Goal: Download file/media

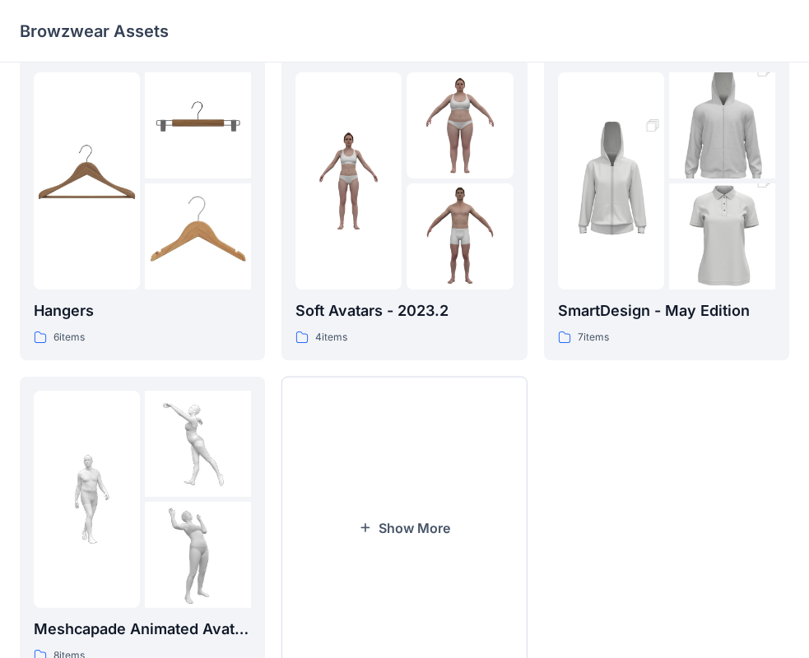
scroll to position [244, 0]
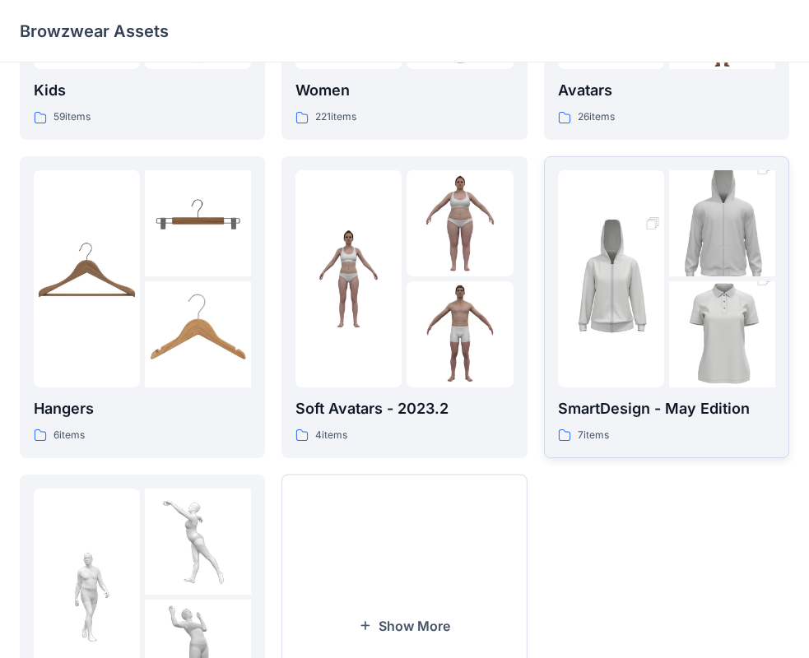
click at [629, 356] on div at bounding box center [611, 278] width 106 height 217
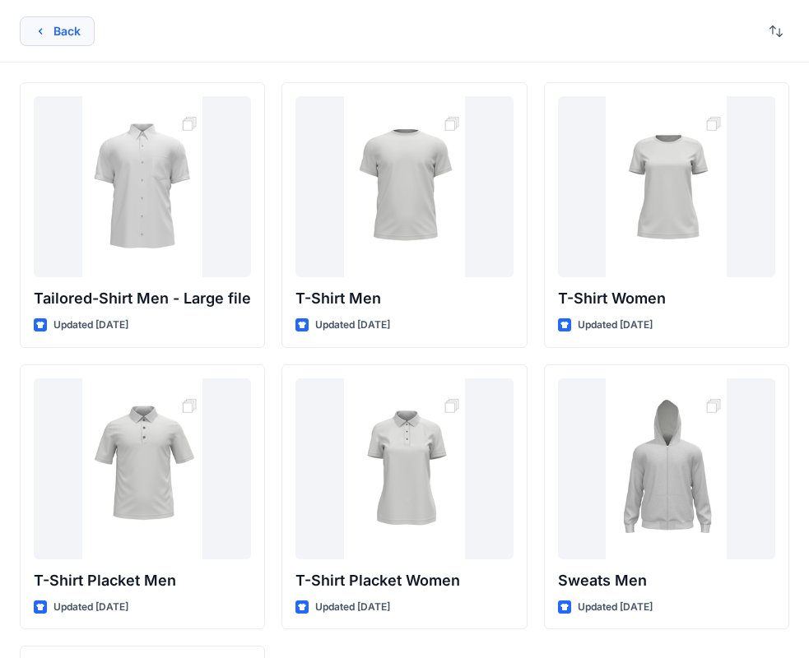
click at [35, 33] on icon "button" at bounding box center [40, 31] width 13 height 13
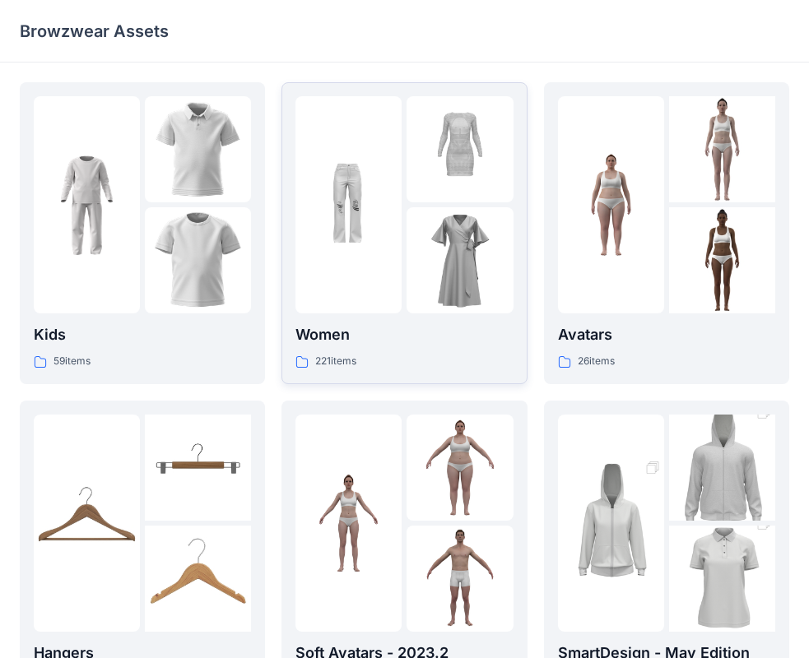
click at [420, 323] on p "Women" at bounding box center [403, 334] width 217 height 23
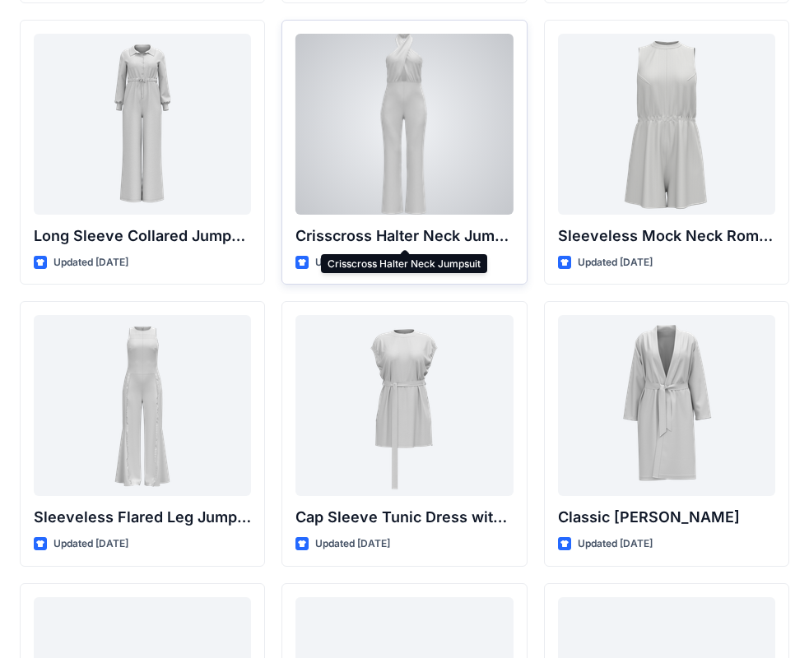
scroll to position [3527, 0]
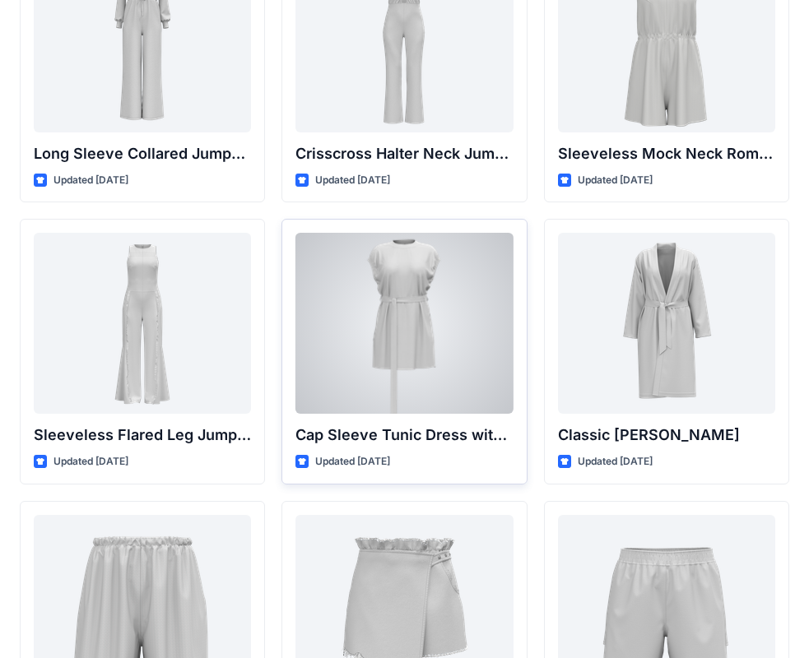
click at [405, 319] on div at bounding box center [403, 323] width 217 height 181
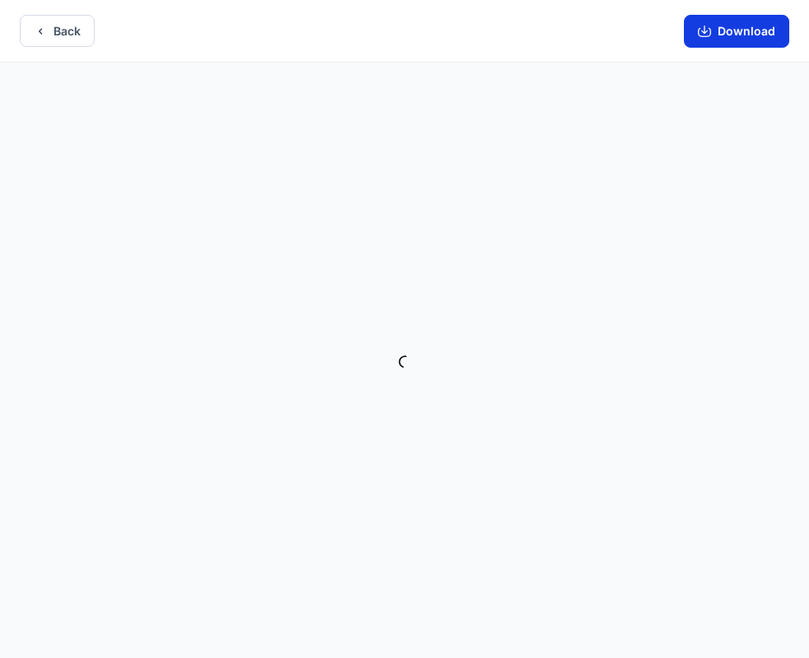
click at [763, 31] on button "Download" at bounding box center [736, 31] width 105 height 33
